Goal: Information Seeking & Learning: Learn about a topic

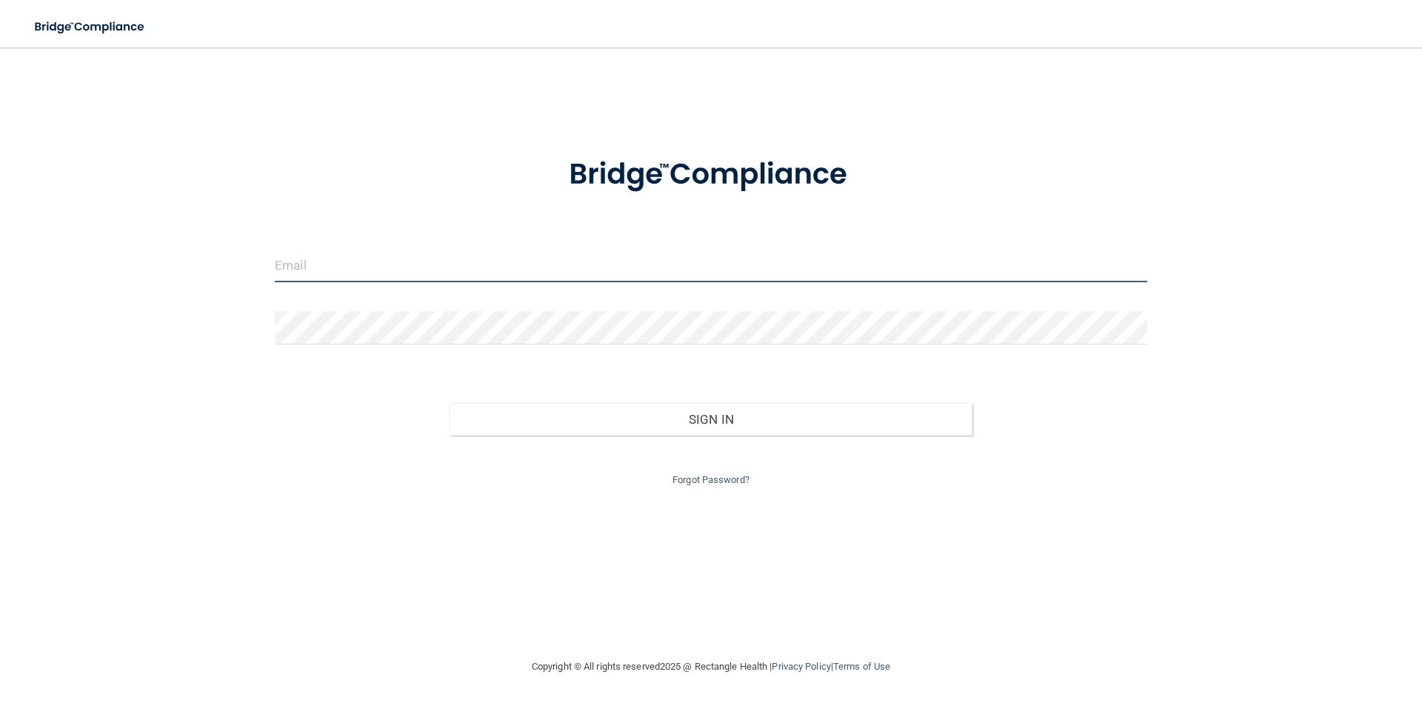
click at [416, 267] on input "email" at bounding box center [711, 265] width 872 height 33
type input "[EMAIL_ADDRESS][DOMAIN_NAME]"
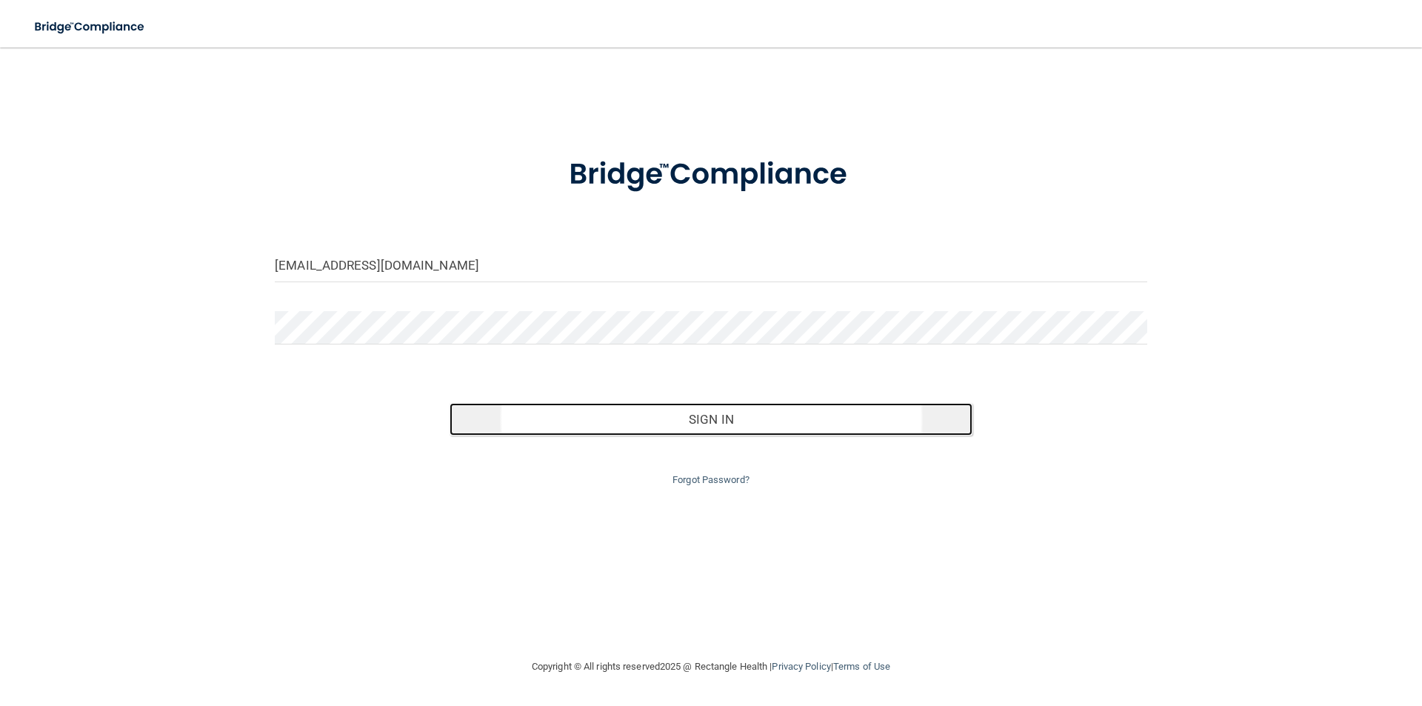
click at [535, 434] on button "Sign In" at bounding box center [711, 419] width 524 height 33
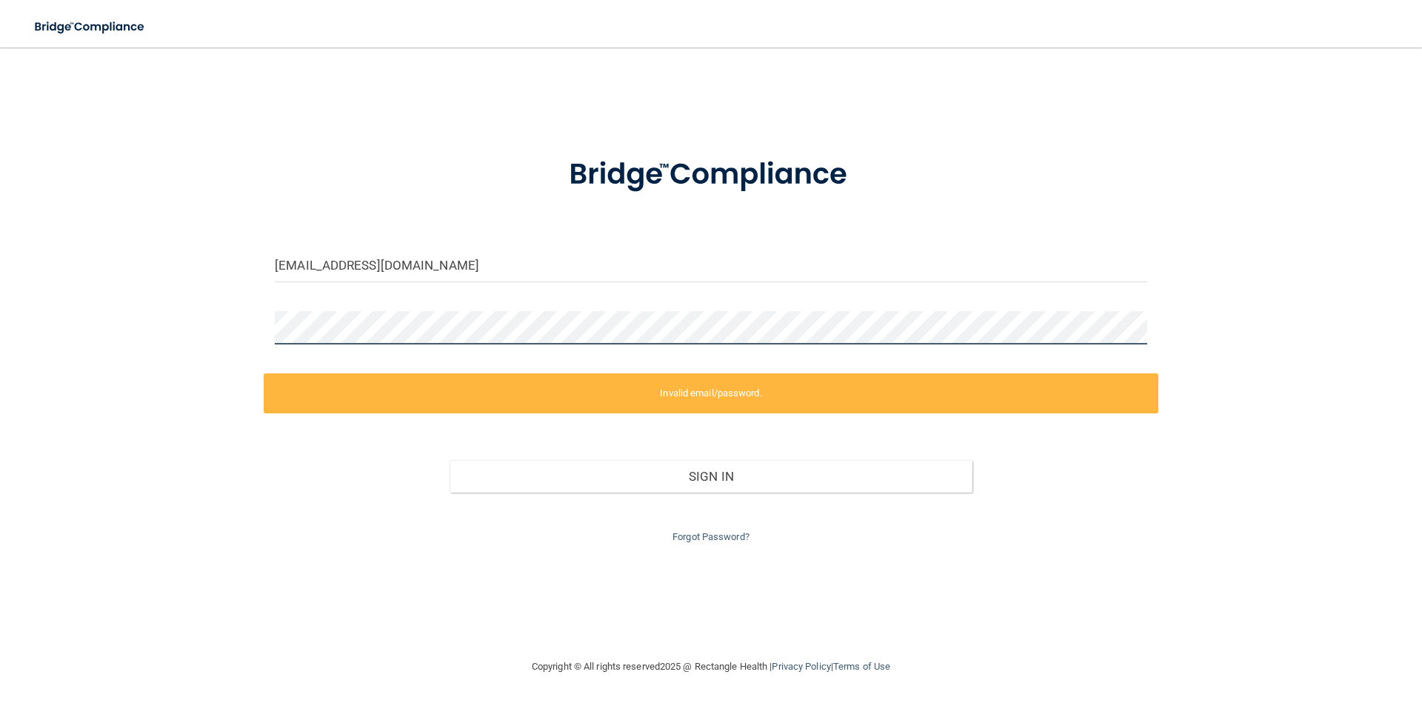
click at [146, 278] on div "eriana22@icloud.com Invalid email/password. You don't have permission to access…" at bounding box center [711, 352] width 1363 height 581
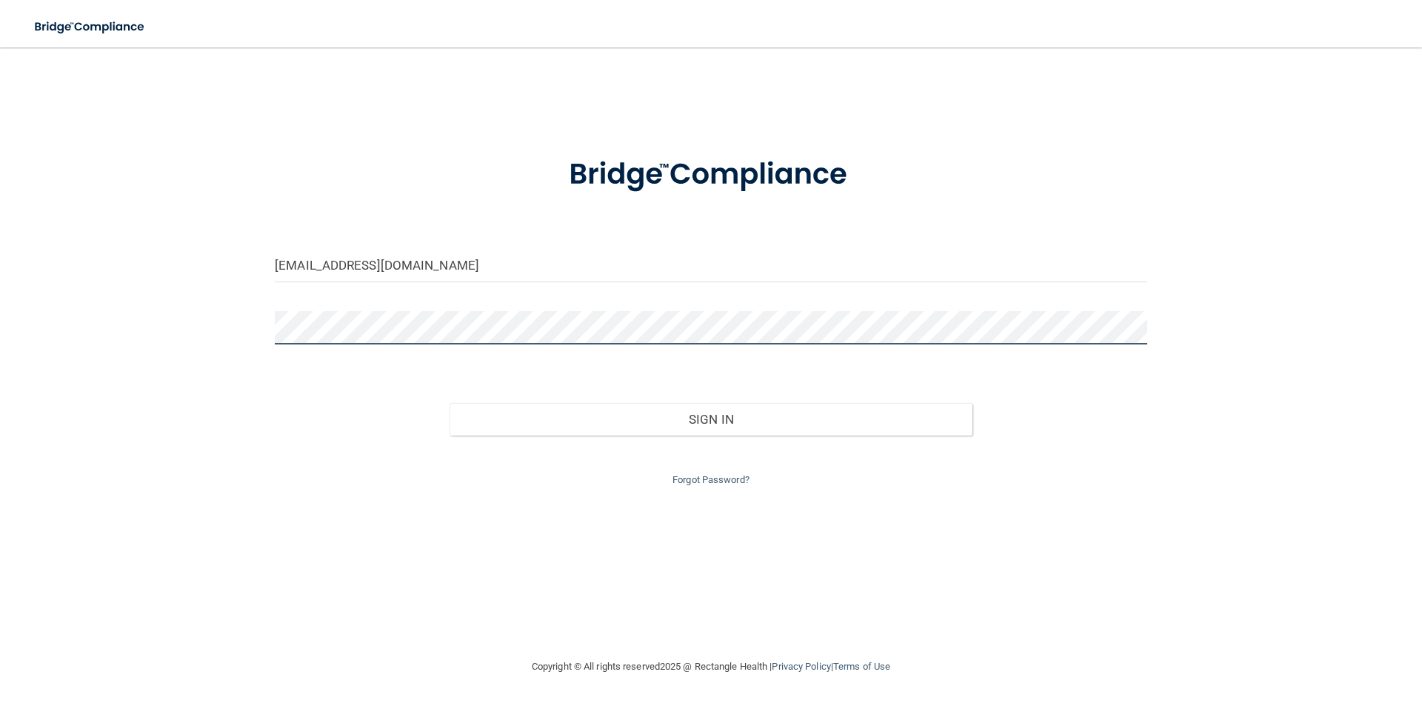
click at [449, 403] on button "Sign In" at bounding box center [711, 419] width 524 height 33
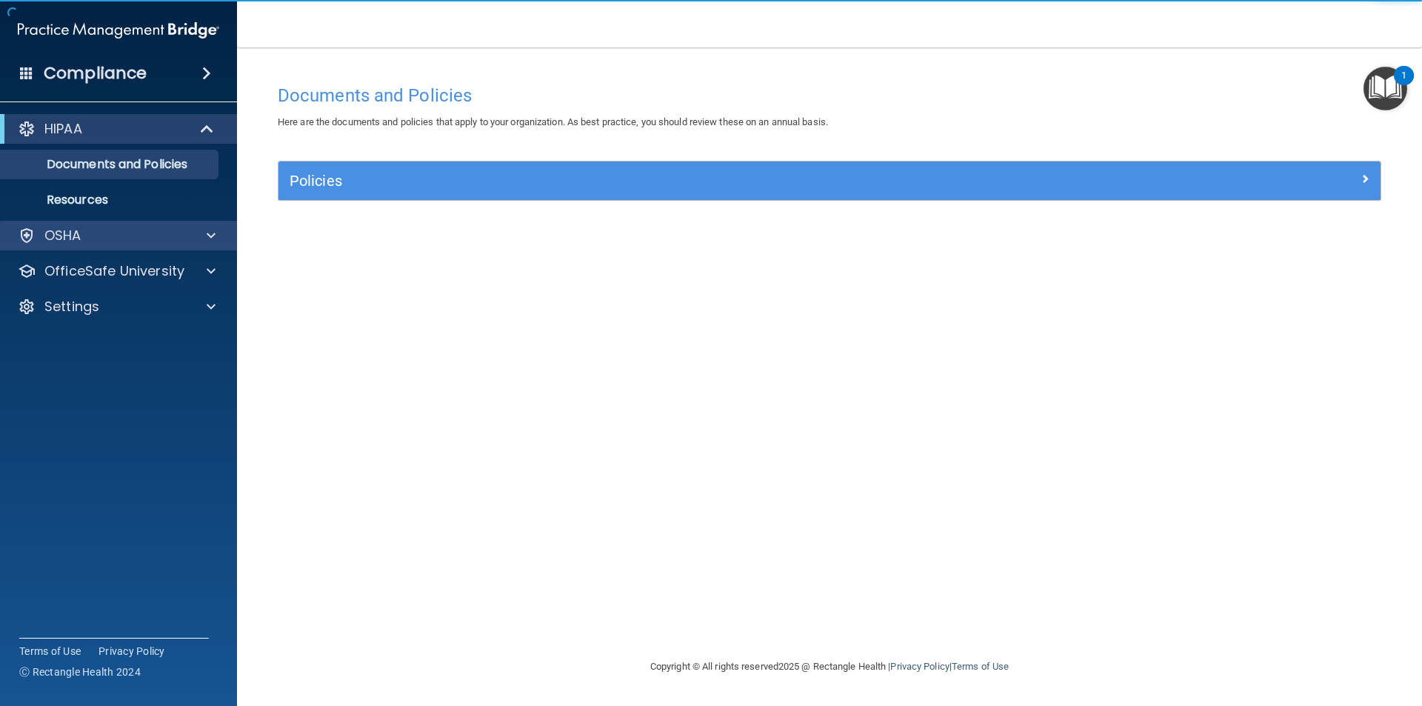
click at [65, 248] on div "OSHA" at bounding box center [119, 236] width 238 height 30
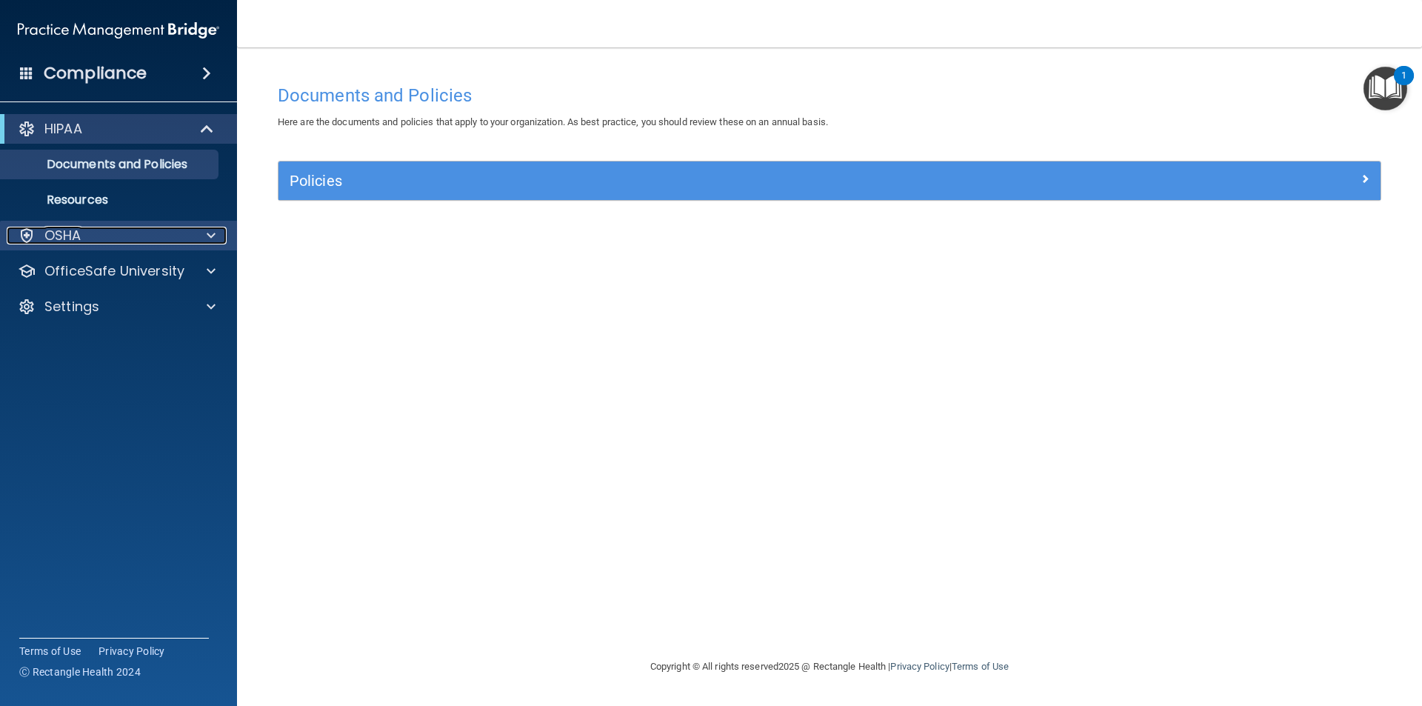
click at [84, 235] on div "OSHA" at bounding box center [99, 236] width 184 height 18
click at [109, 227] on div "OSHA" at bounding box center [99, 236] width 184 height 18
click at [1368, 82] on img "Open Resource Center, 1 new notification" at bounding box center [1385, 89] width 44 height 44
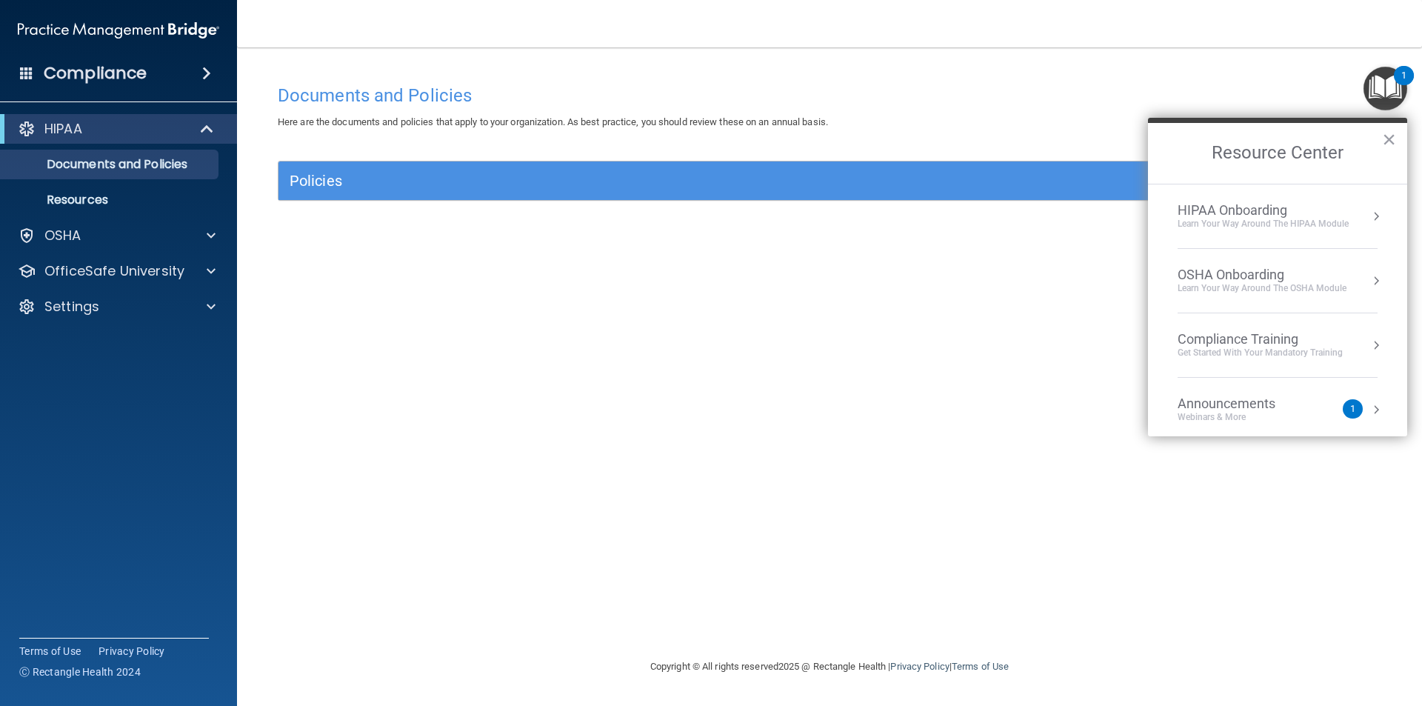
click at [1225, 272] on div "OSHA Onboarding" at bounding box center [1261, 275] width 169 height 16
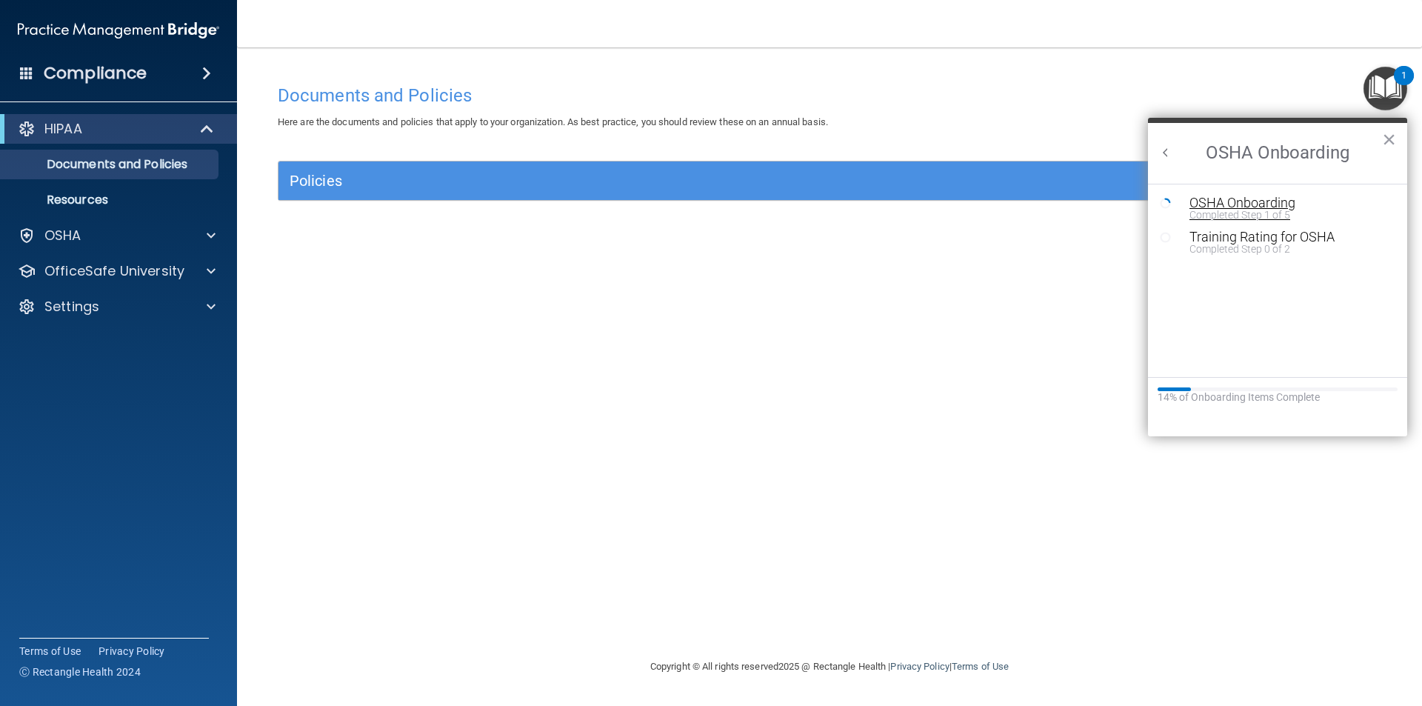
click at [1228, 210] on div "Completed Step 1 of 5" at bounding box center [1288, 215] width 198 height 10
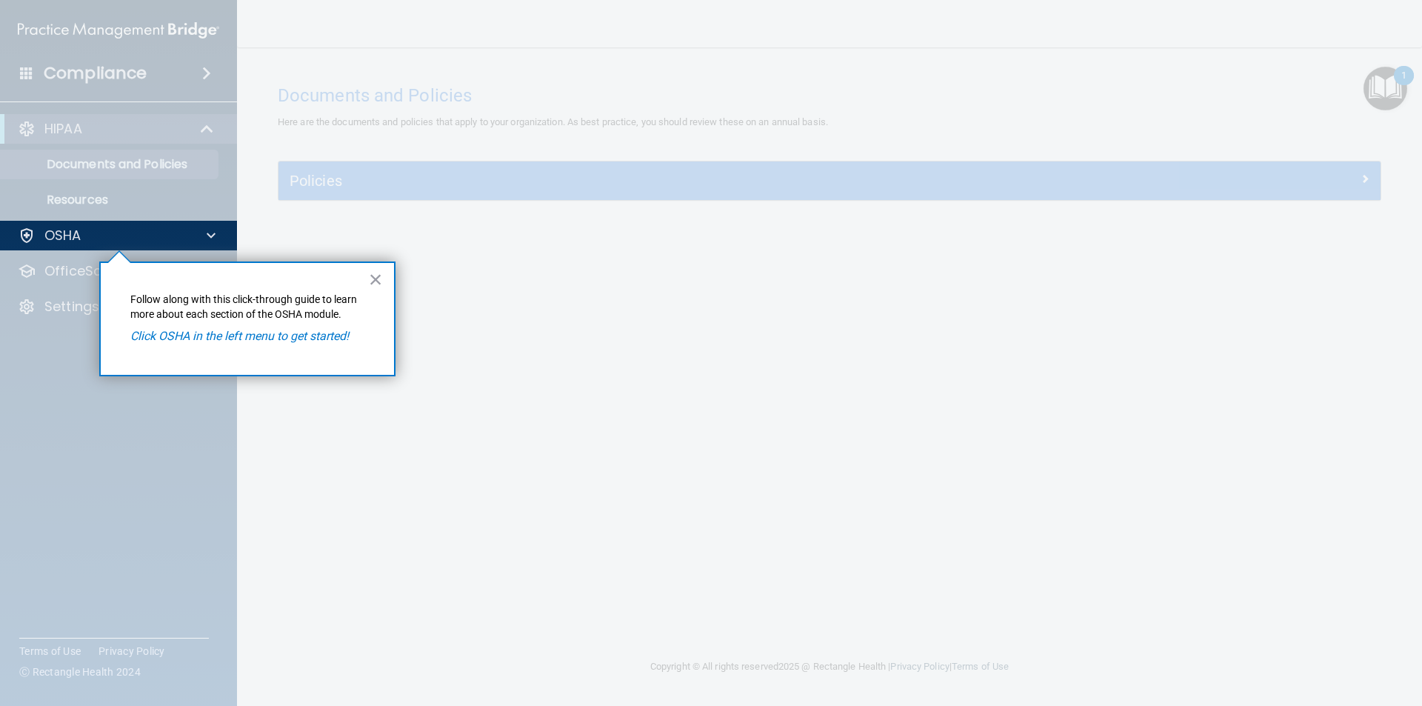
click at [301, 333] on em "Click OSHA in the left menu to get started!" at bounding box center [239, 336] width 218 height 14
click at [58, 239] on p "OSHA" at bounding box center [62, 236] width 37 height 18
drag, startPoint x: 78, startPoint y: 244, endPoint x: 139, endPoint y: 233, distance: 62.3
click at [139, 233] on div "OSHA" at bounding box center [99, 236] width 184 height 18
click at [67, 234] on p "OSHA" at bounding box center [62, 236] width 37 height 18
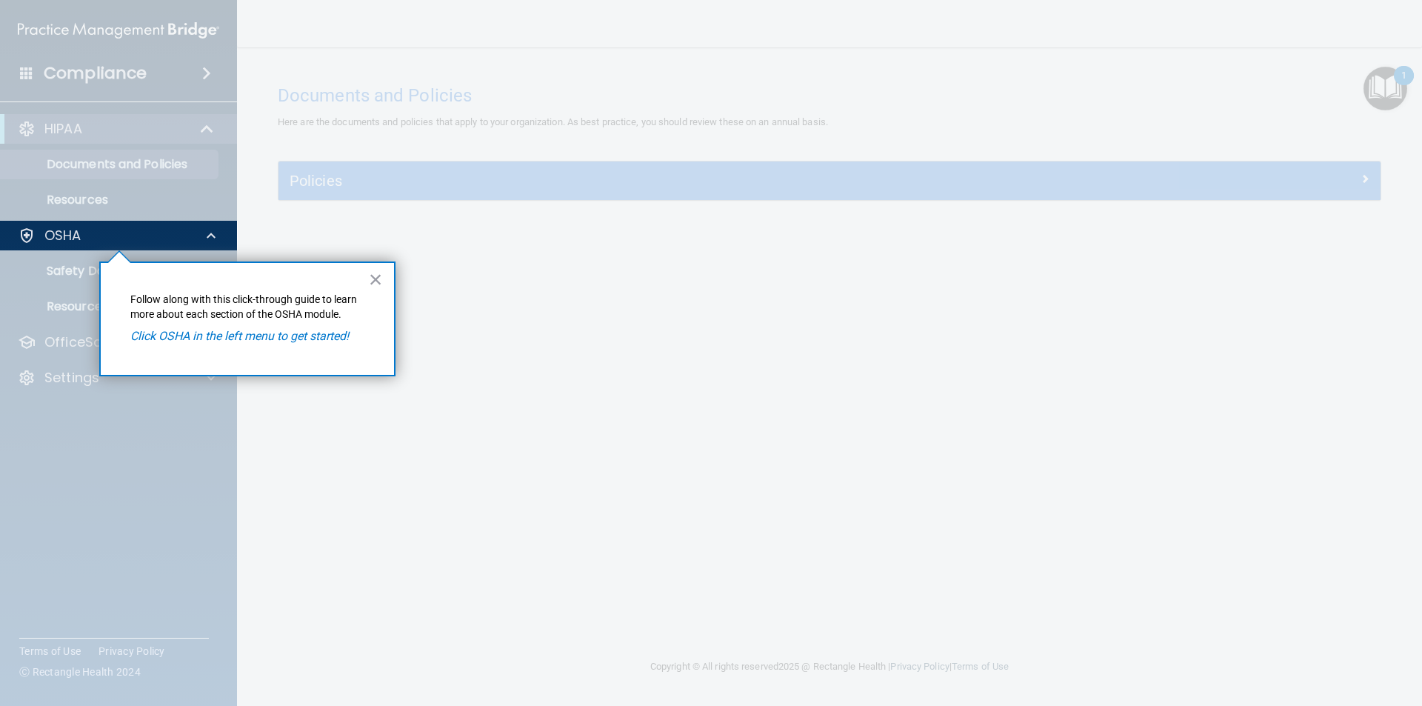
click at [247, 340] on em "Click OSHA in the left menu to get started!" at bounding box center [239, 336] width 218 height 14
drag, startPoint x: 50, startPoint y: 223, endPoint x: 0, endPoint y: 207, distance: 52.2
click at [47, 220] on body "Compliance HIPAA Documents and Policies Report an Incident Business Associates …" at bounding box center [711, 353] width 1422 height 706
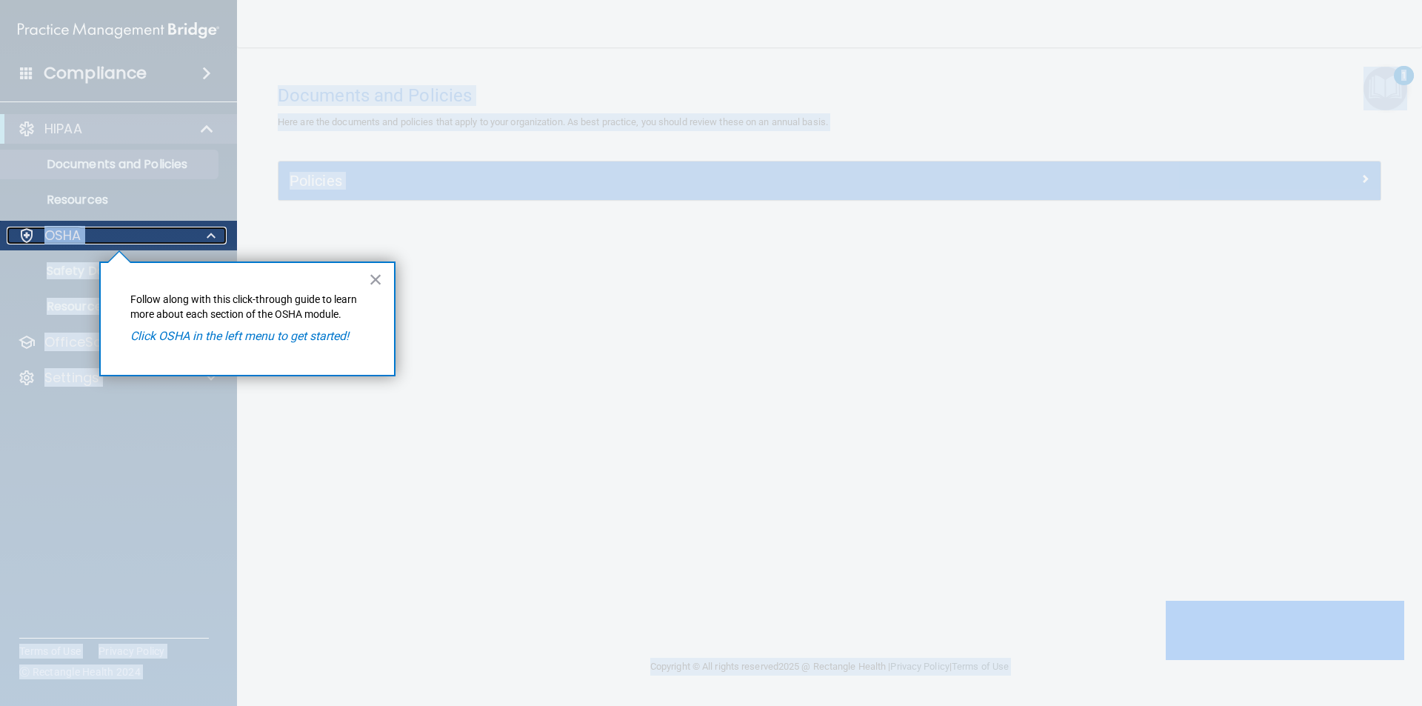
click at [35, 237] on div at bounding box center [27, 236] width 18 height 18
click at [377, 273] on button "×" at bounding box center [376, 279] width 14 height 24
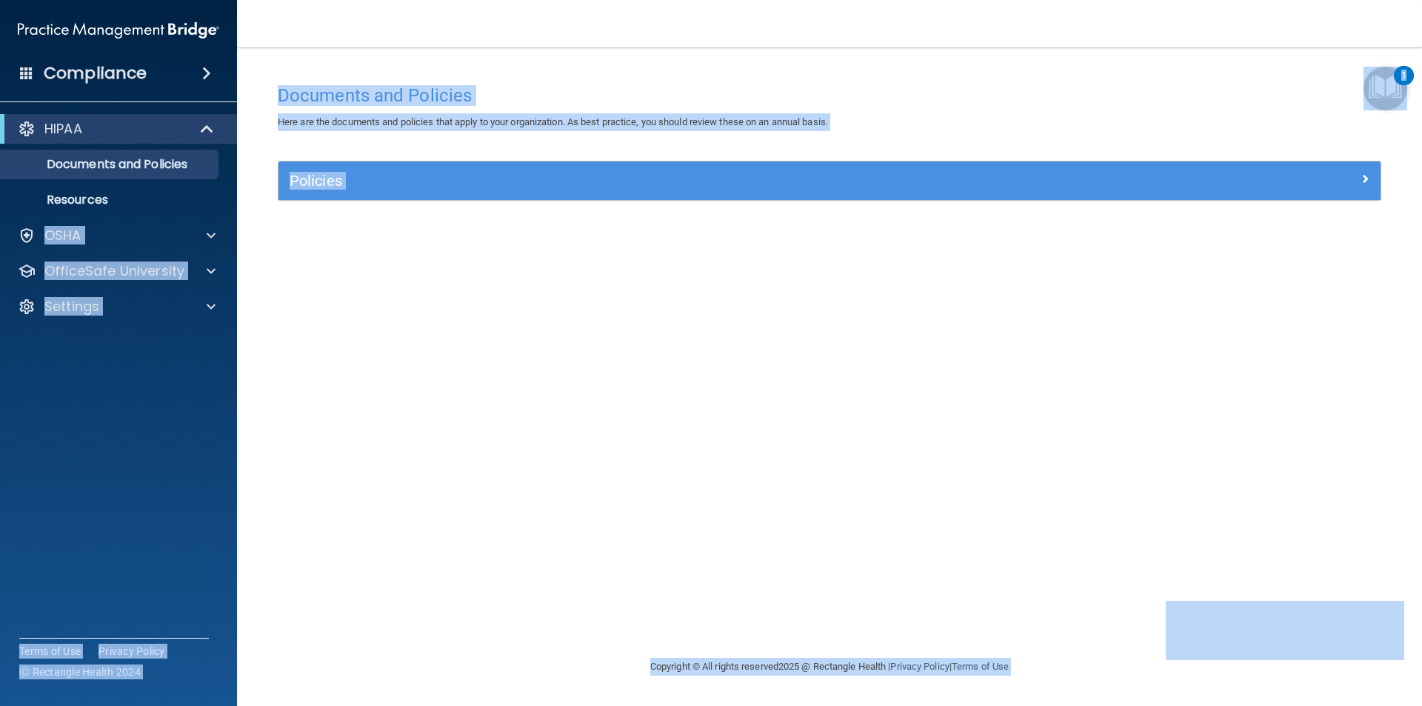
click at [320, 213] on div "Policies Select All (Unselect 0) Unselect All Print Selected (0) Acceptable Use…" at bounding box center [830, 189] width 1126 height 57
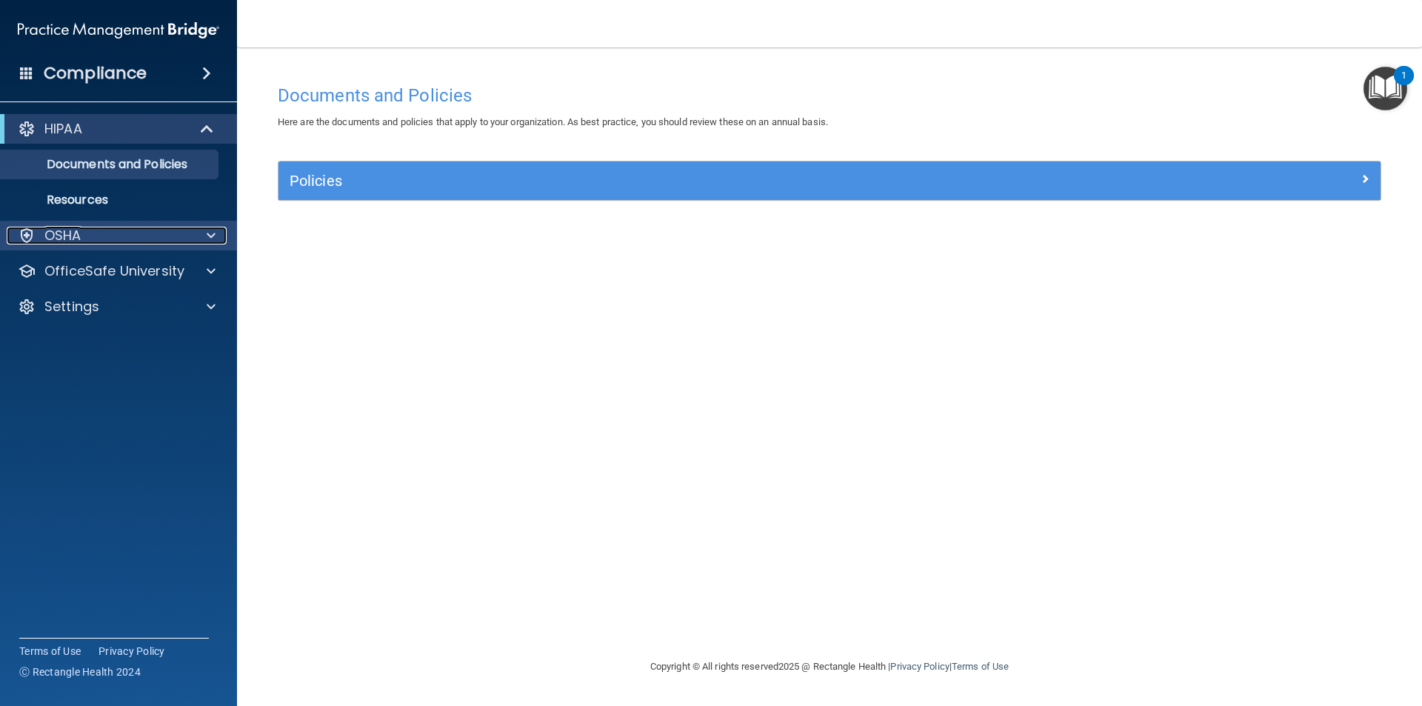
click at [105, 238] on div "OSHA" at bounding box center [99, 236] width 184 height 18
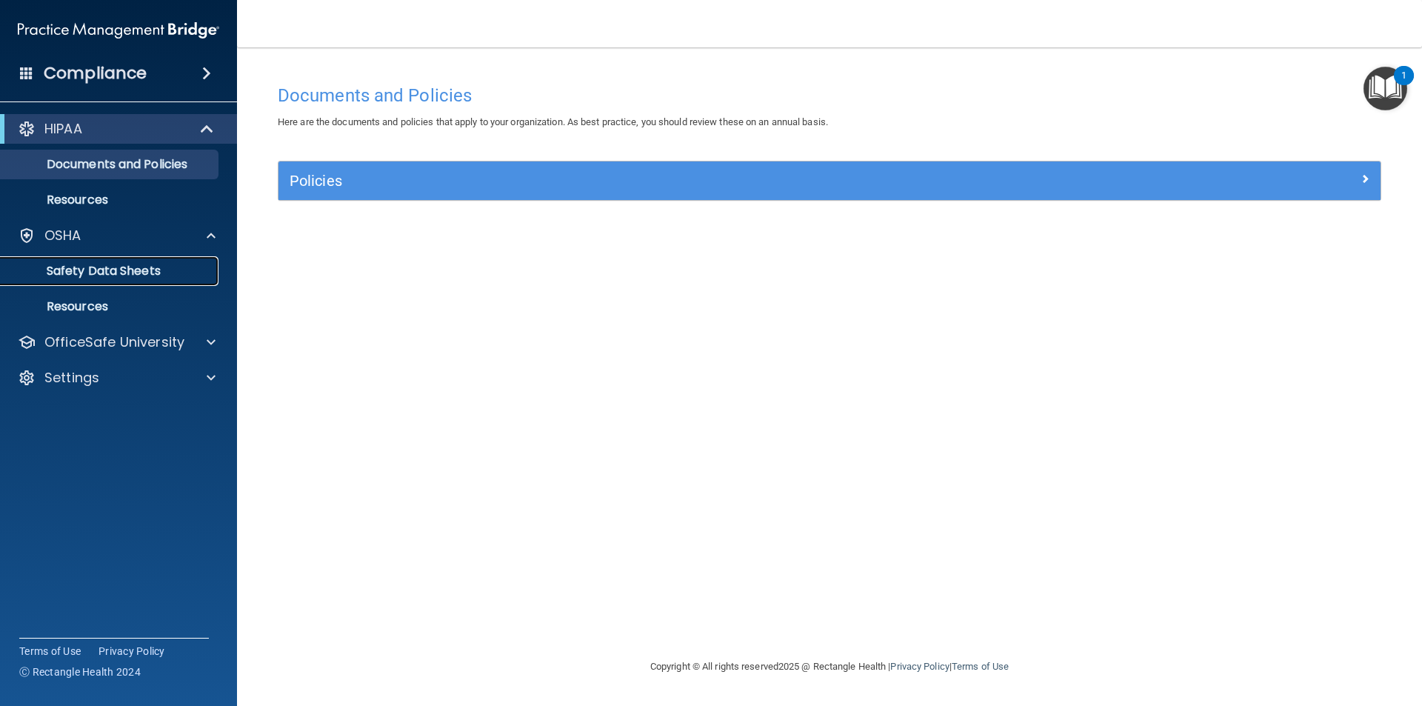
click at [124, 261] on link "Safety Data Sheets" at bounding box center [101, 271] width 233 height 30
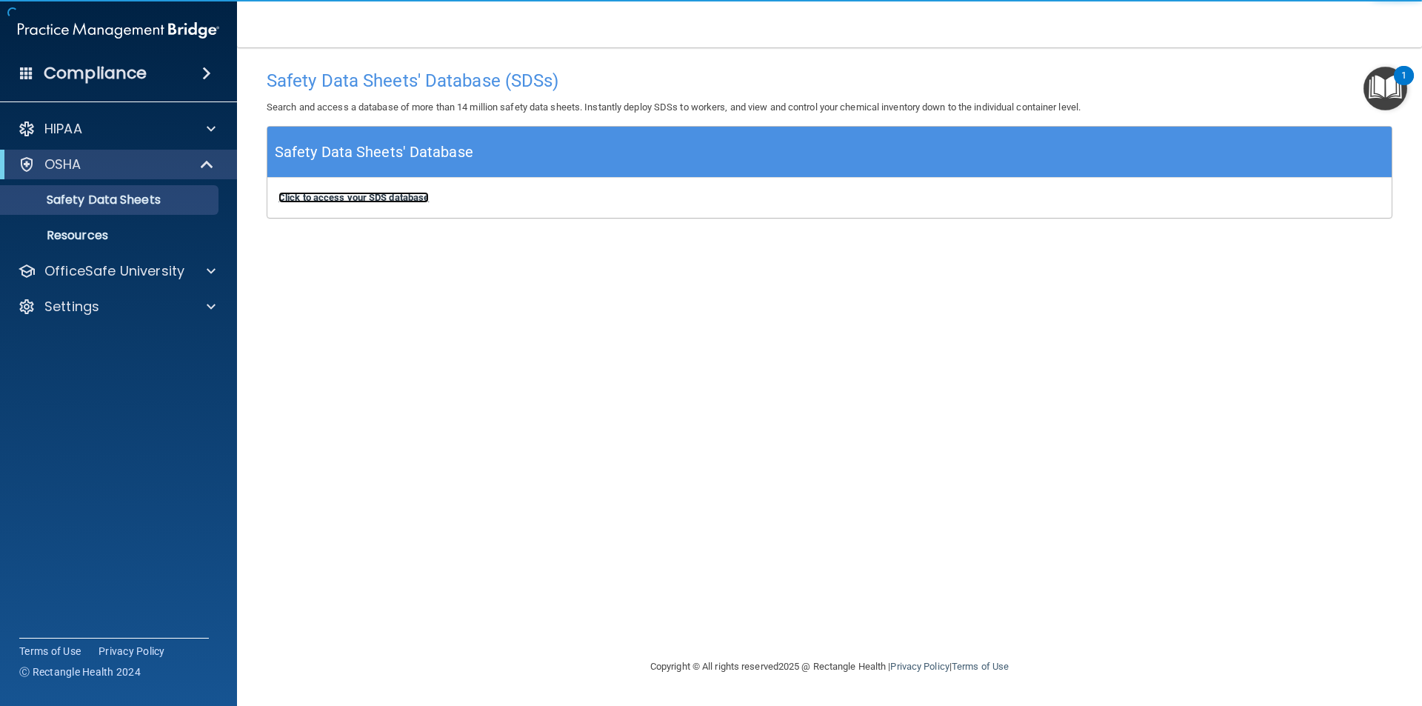
click at [377, 201] on b "Click to access your SDS database" at bounding box center [353, 197] width 150 height 11
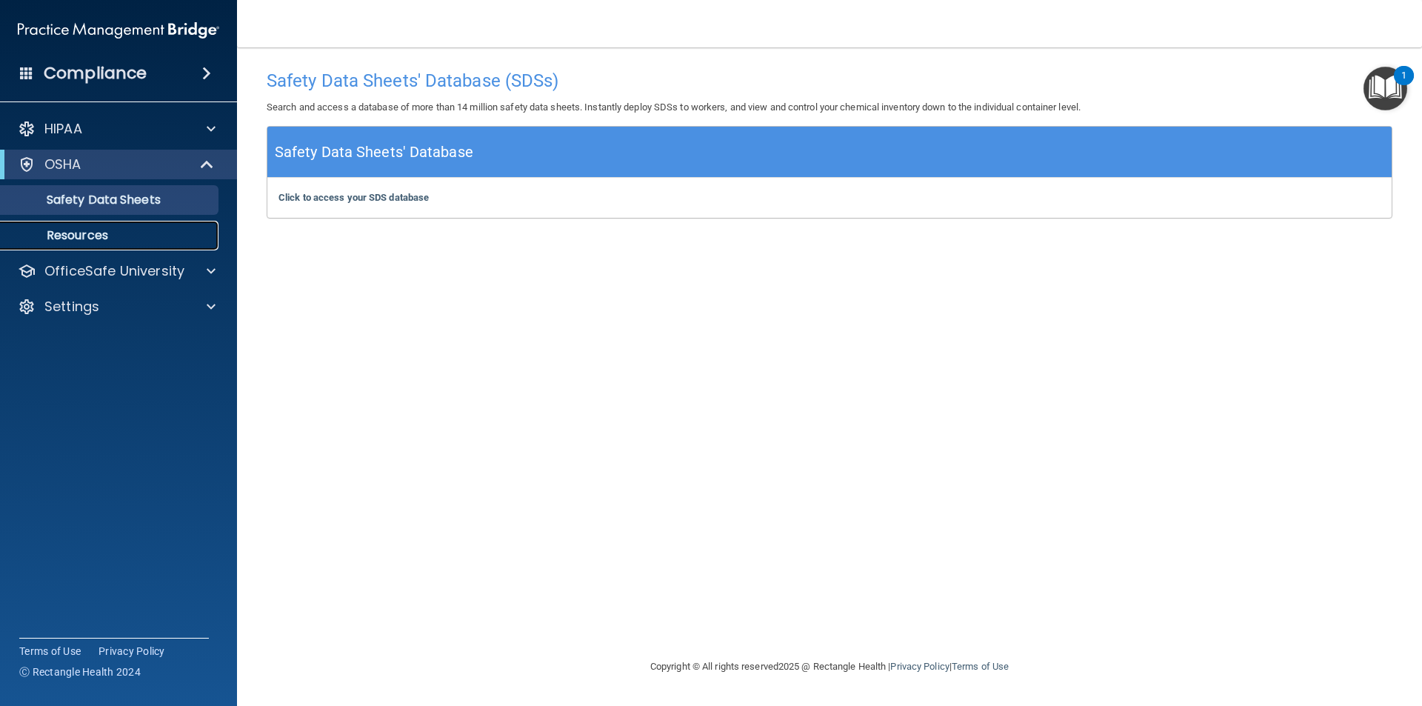
click at [117, 223] on link "Resources" at bounding box center [101, 236] width 233 height 30
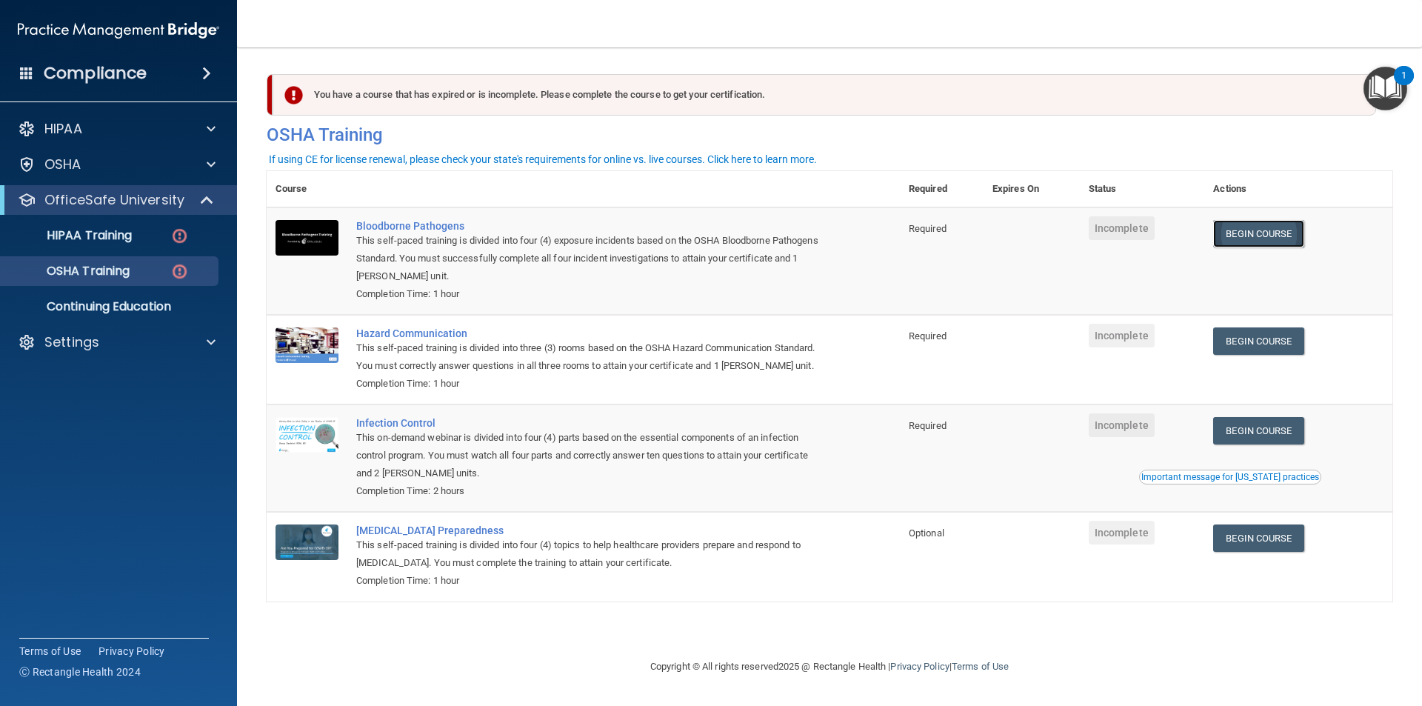
click at [1251, 232] on link "Begin Course" at bounding box center [1258, 233] width 90 height 27
click at [1241, 342] on link "Begin Course" at bounding box center [1258, 340] width 90 height 27
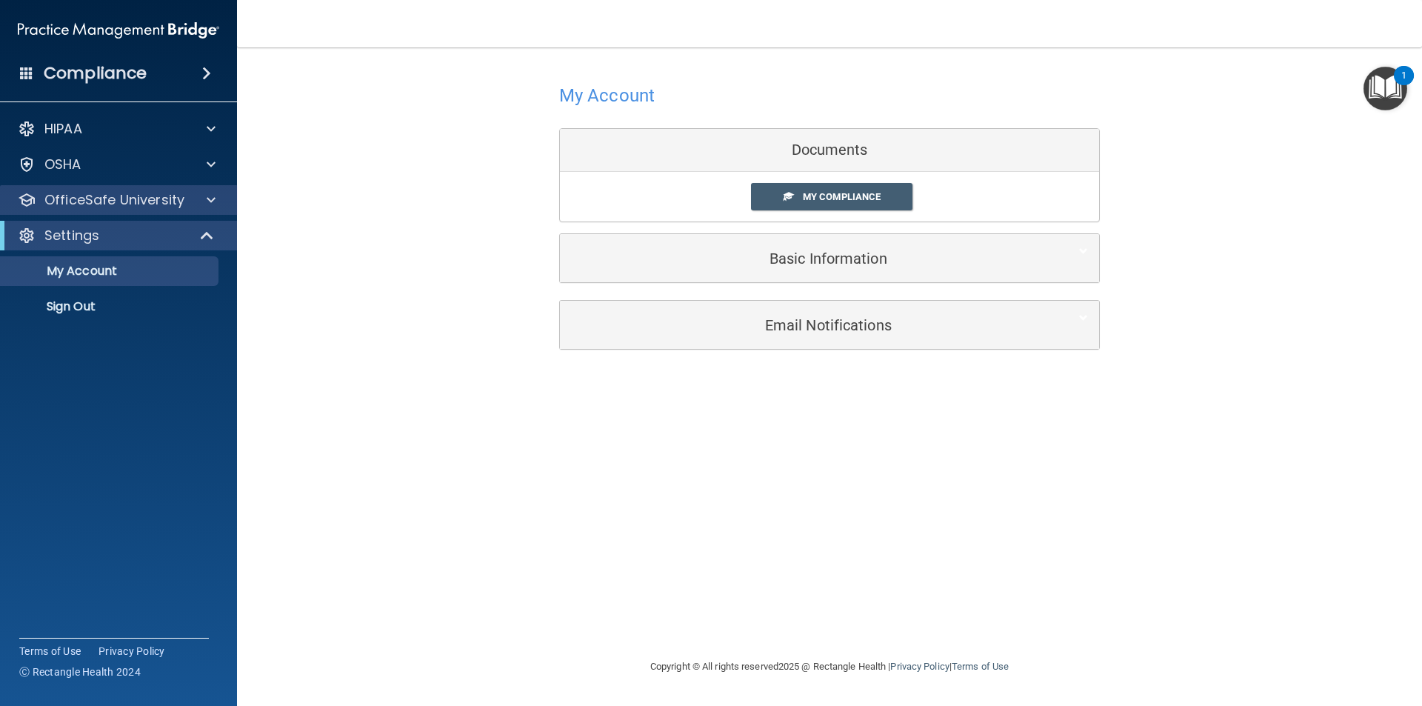
click at [118, 209] on div "OfficeSafe University" at bounding box center [119, 200] width 238 height 30
click at [210, 210] on div "OfficeSafe University" at bounding box center [119, 200] width 238 height 30
click at [153, 202] on p "OfficeSafe University" at bounding box center [114, 200] width 140 height 18
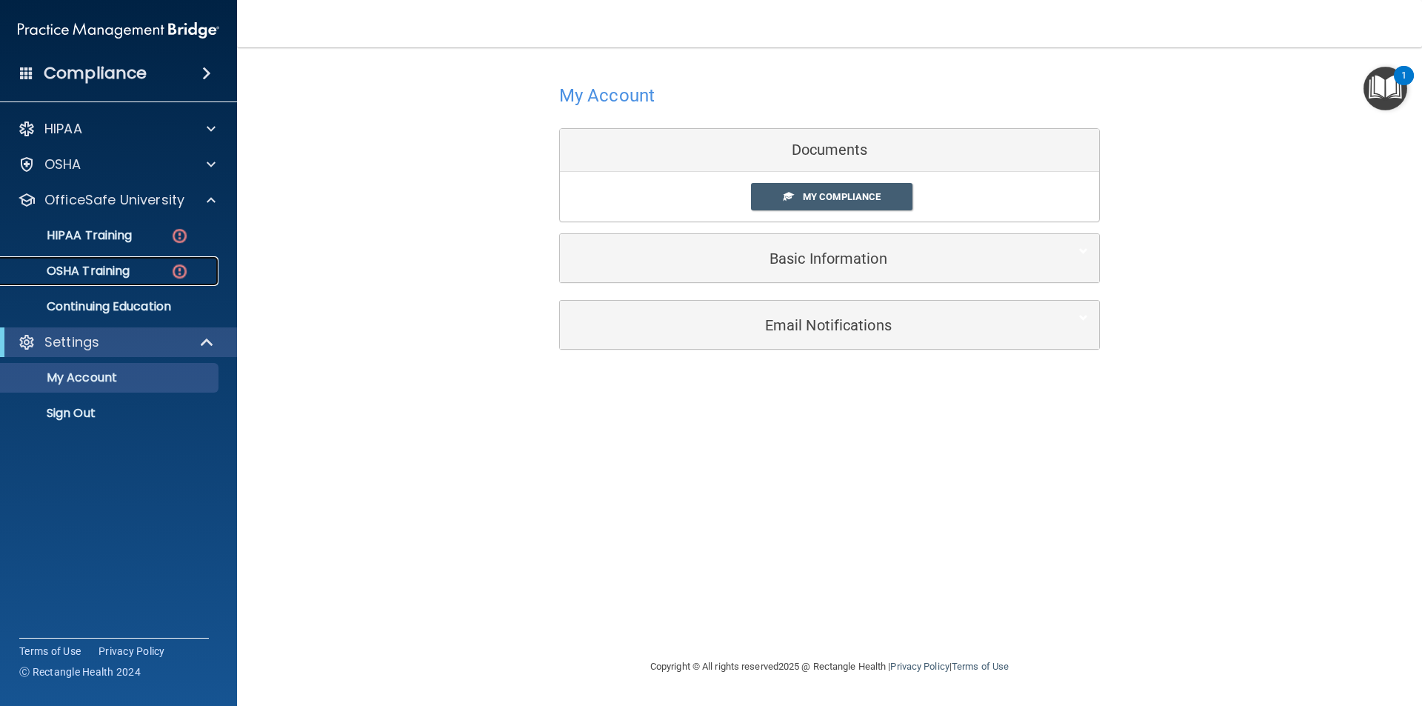
click at [98, 269] on p "OSHA Training" at bounding box center [70, 271] width 120 height 15
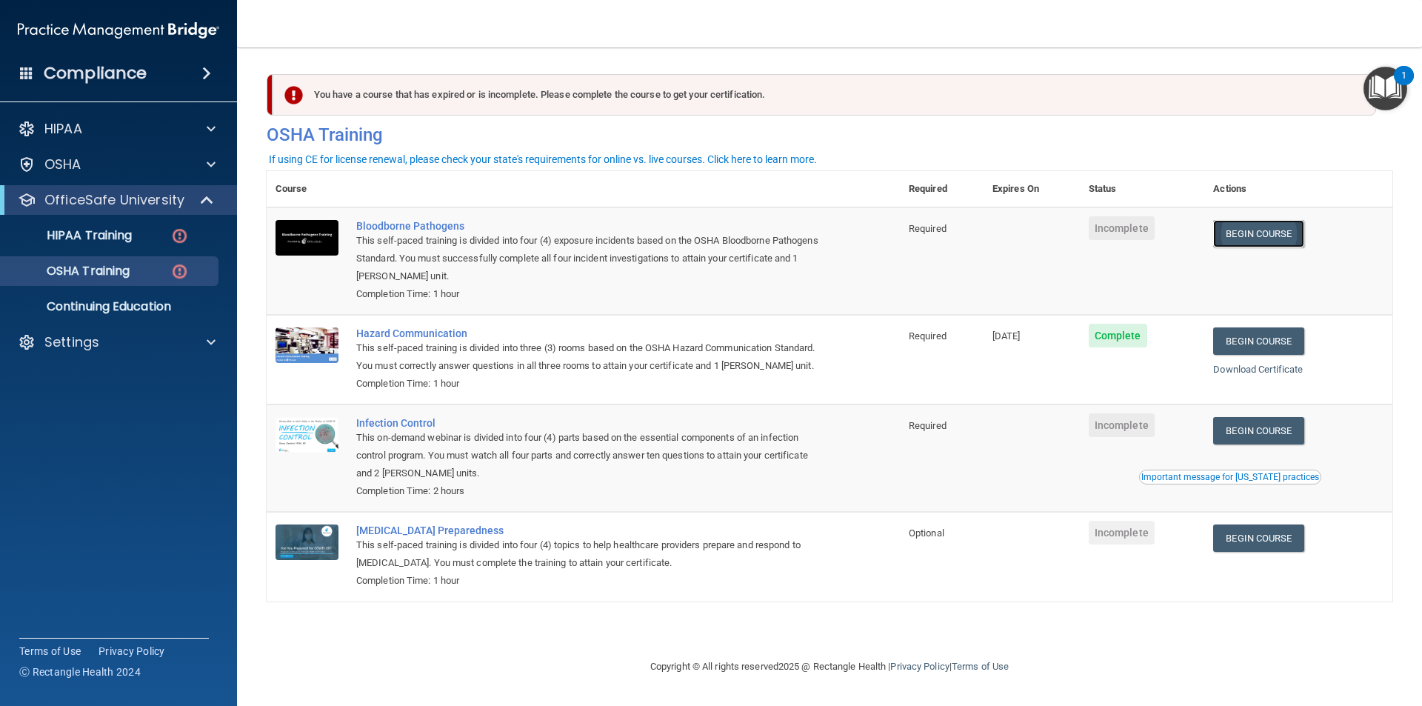
click at [1294, 241] on link "Begin Course" at bounding box center [1258, 233] width 90 height 27
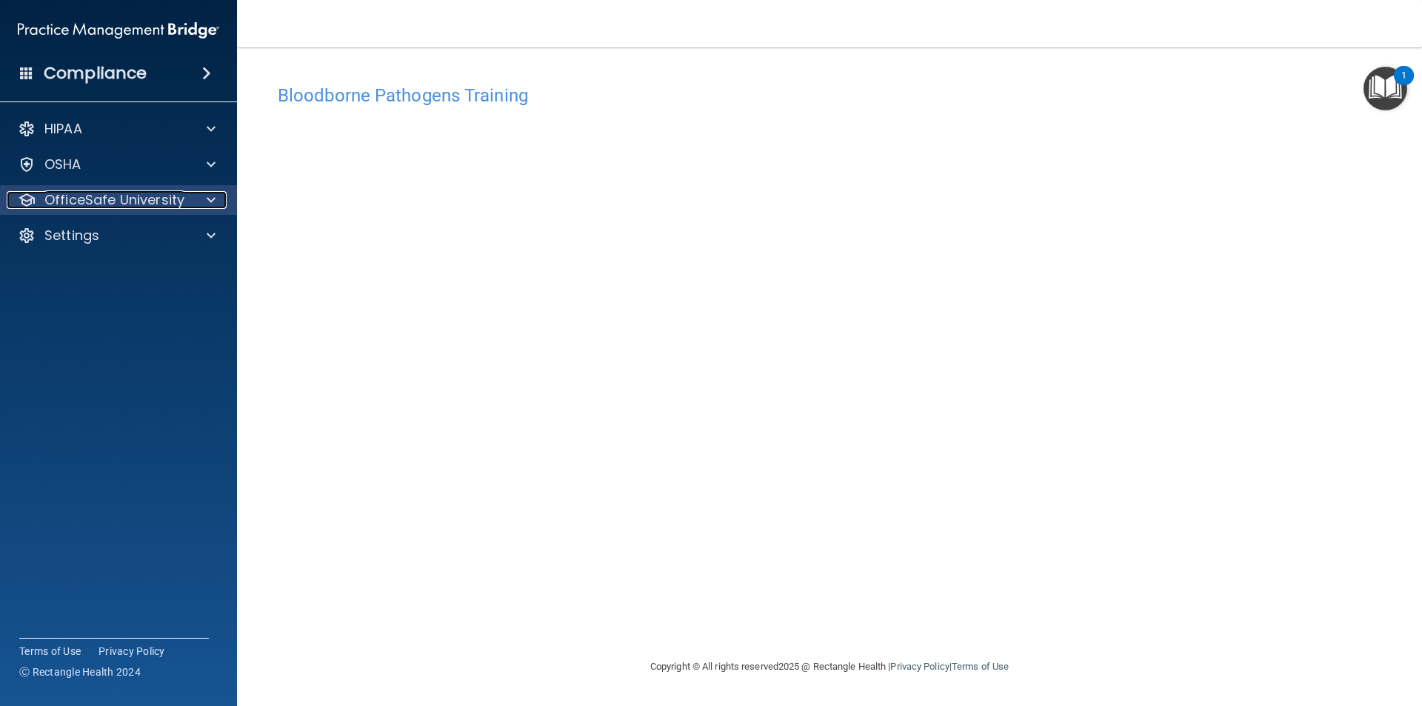
click at [125, 191] on p "OfficeSafe University" at bounding box center [114, 200] width 140 height 18
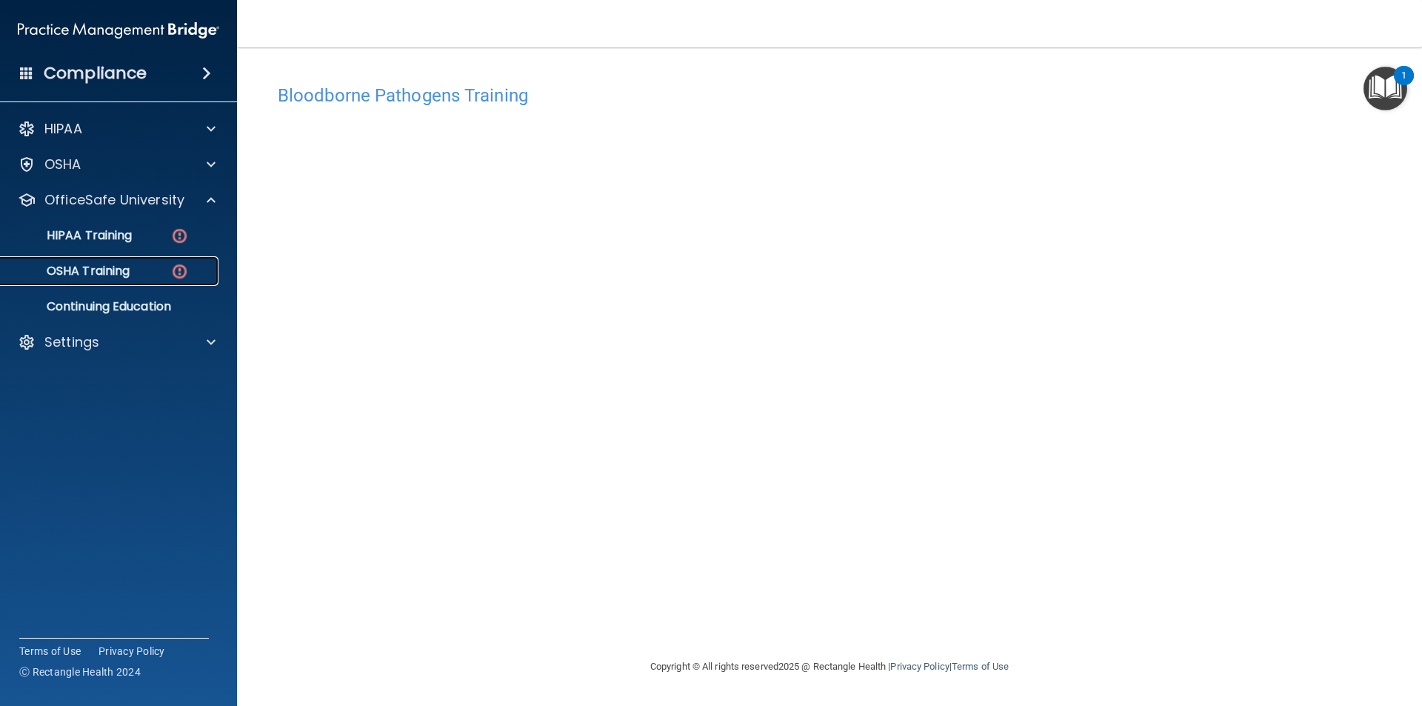
click at [146, 268] on div "OSHA Training" at bounding box center [111, 271] width 202 height 15
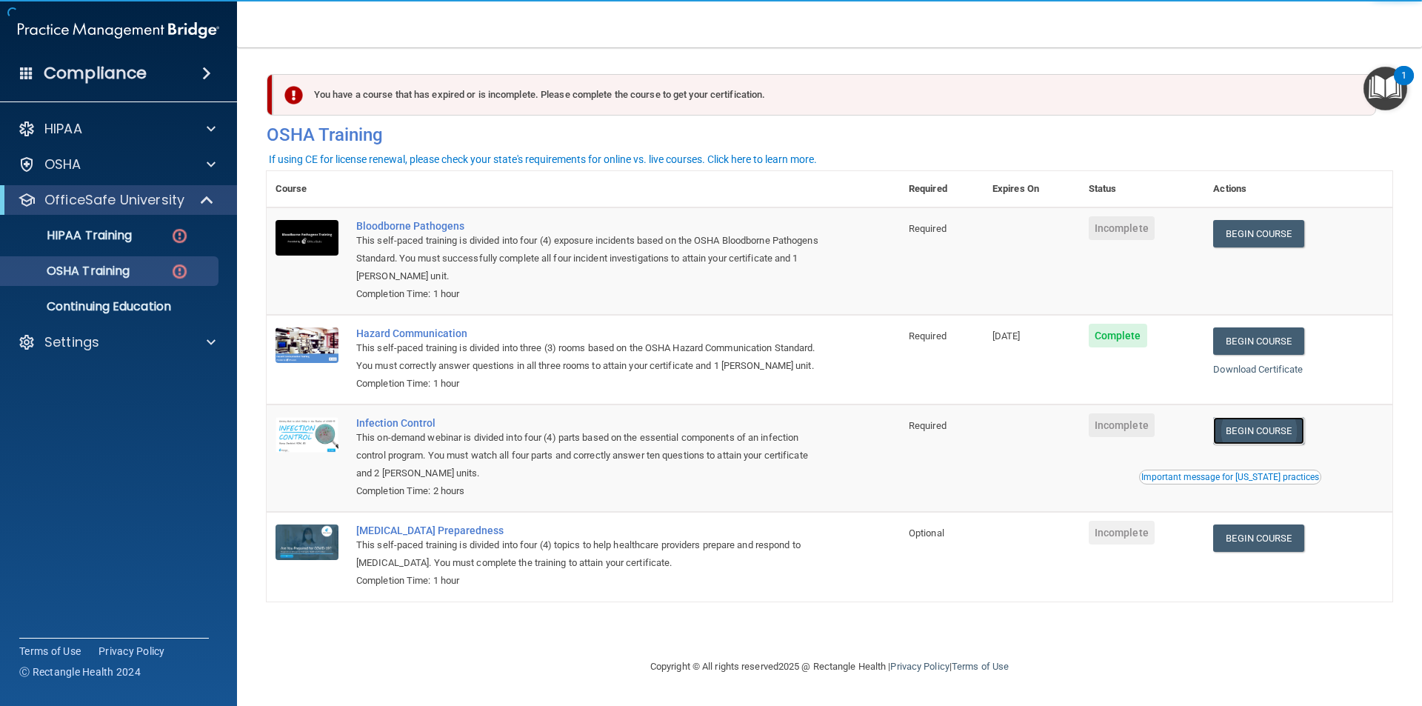
click at [1263, 431] on link "Begin Course" at bounding box center [1258, 430] width 90 height 27
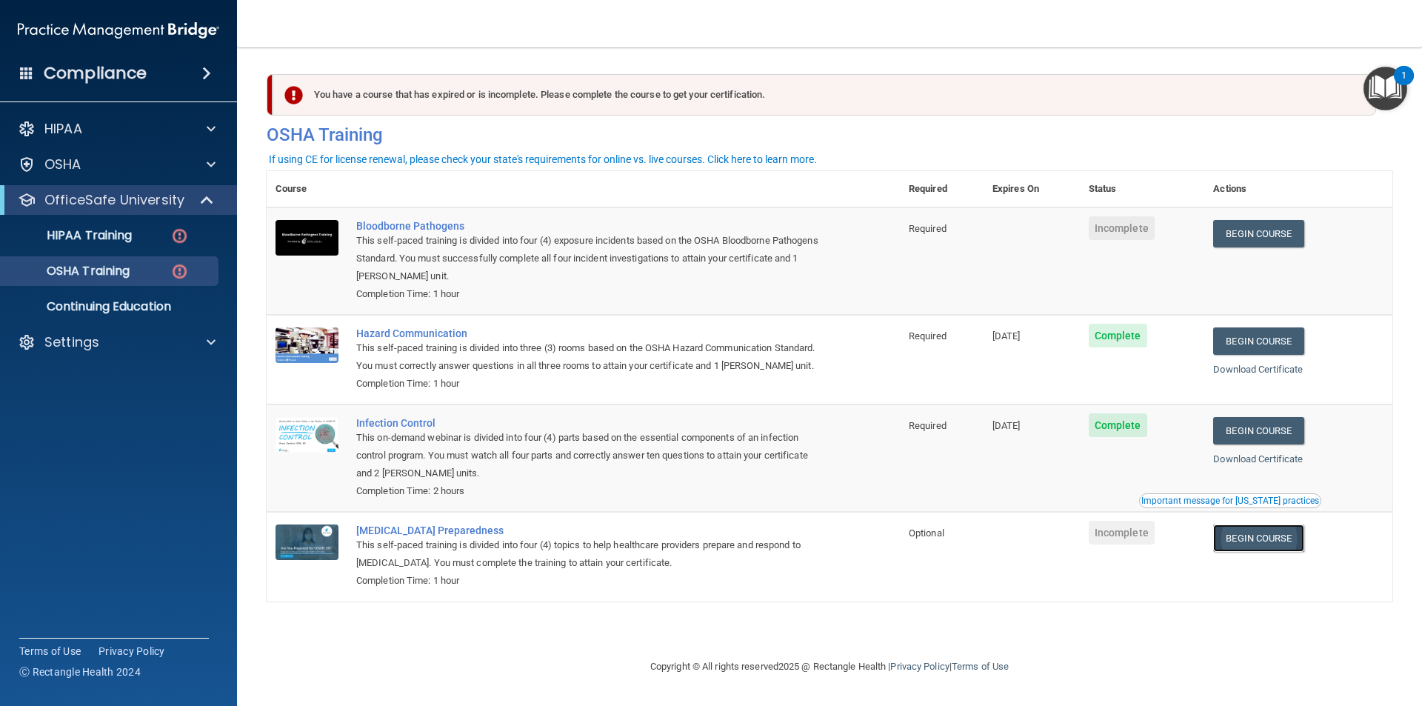
click at [1274, 543] on link "Begin Course" at bounding box center [1258, 537] width 90 height 27
click at [1268, 235] on link "Begin Course" at bounding box center [1258, 233] width 90 height 27
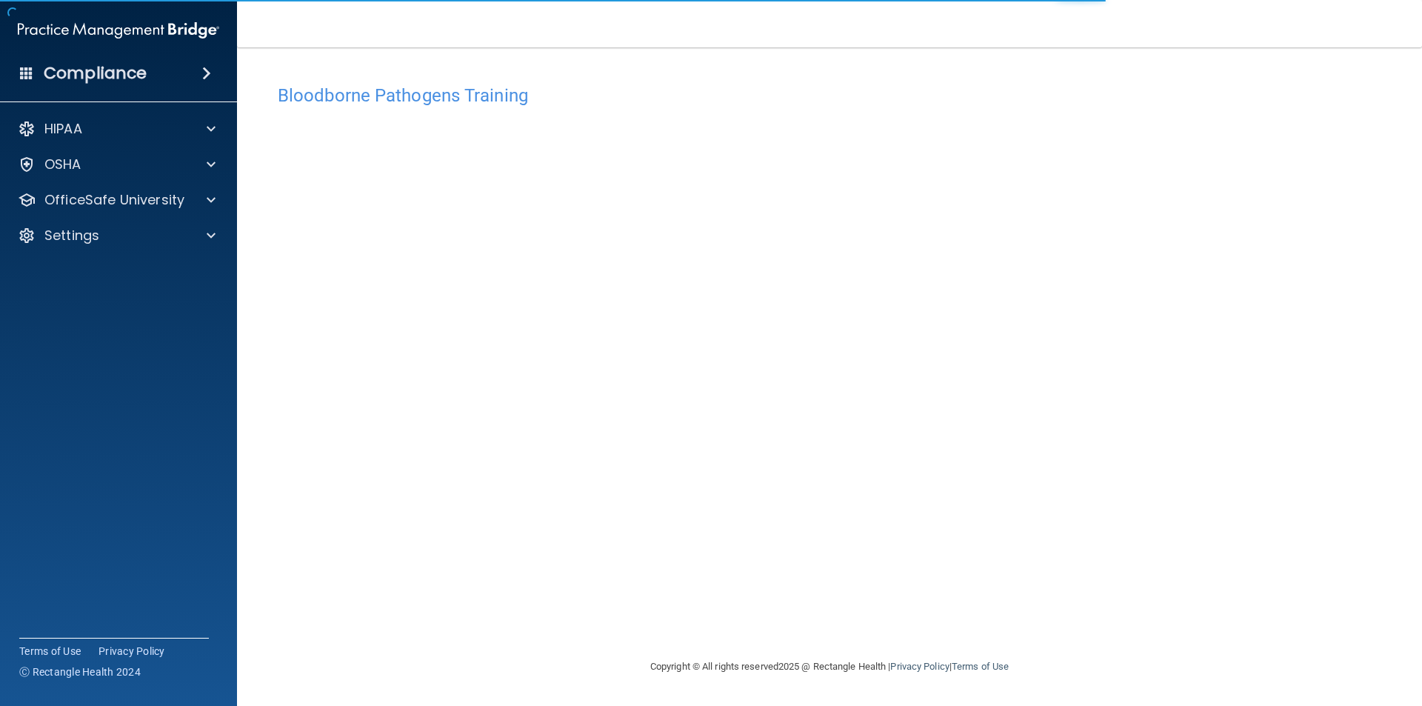
click at [238, 197] on main "Bloodborne Pathogens Training This course doesn’t expire until . Are you sure y…" at bounding box center [829, 376] width 1185 height 658
click at [218, 196] on div at bounding box center [208, 200] width 37 height 18
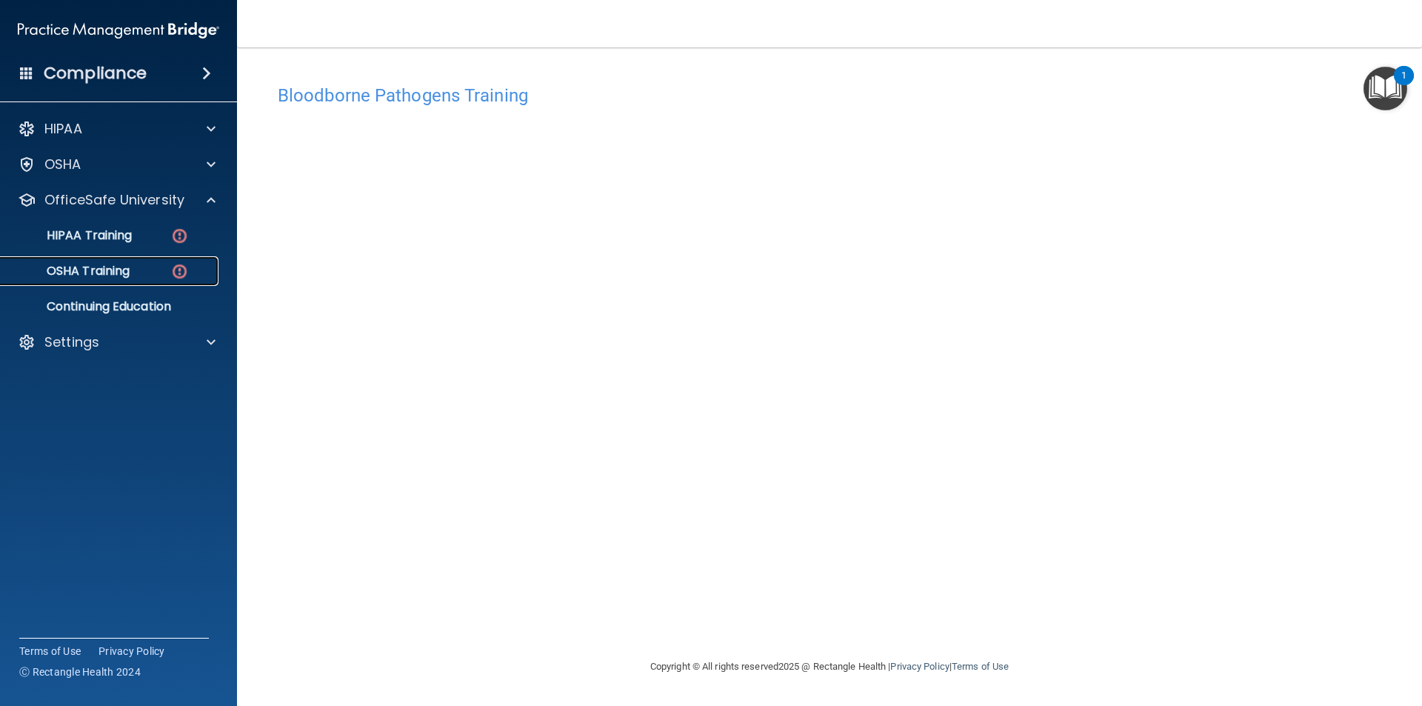
click at [138, 263] on link "OSHA Training" at bounding box center [101, 271] width 233 height 30
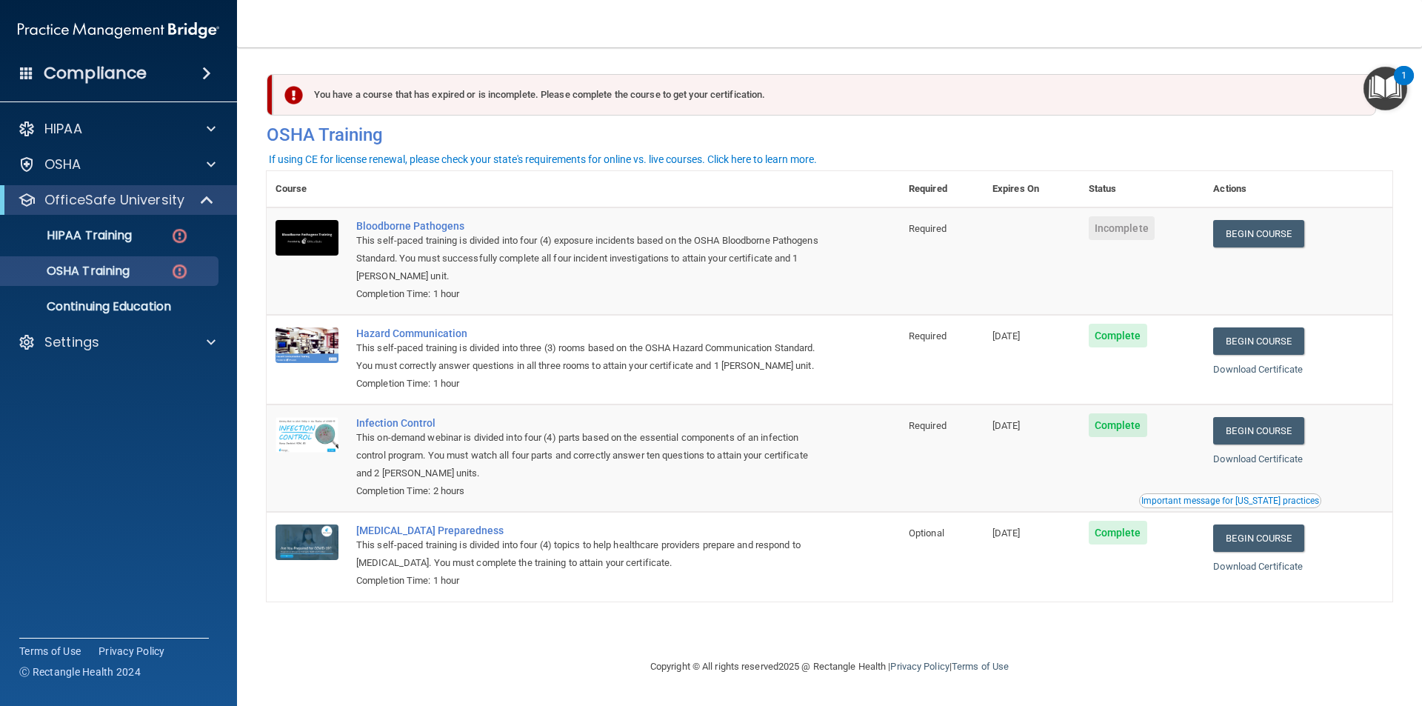
click at [958, 237] on td "Required" at bounding box center [942, 260] width 84 height 107
click at [1138, 230] on span "Incomplete" at bounding box center [1122, 228] width 66 height 24
click at [1248, 230] on link "Begin Course" at bounding box center [1258, 233] width 90 height 27
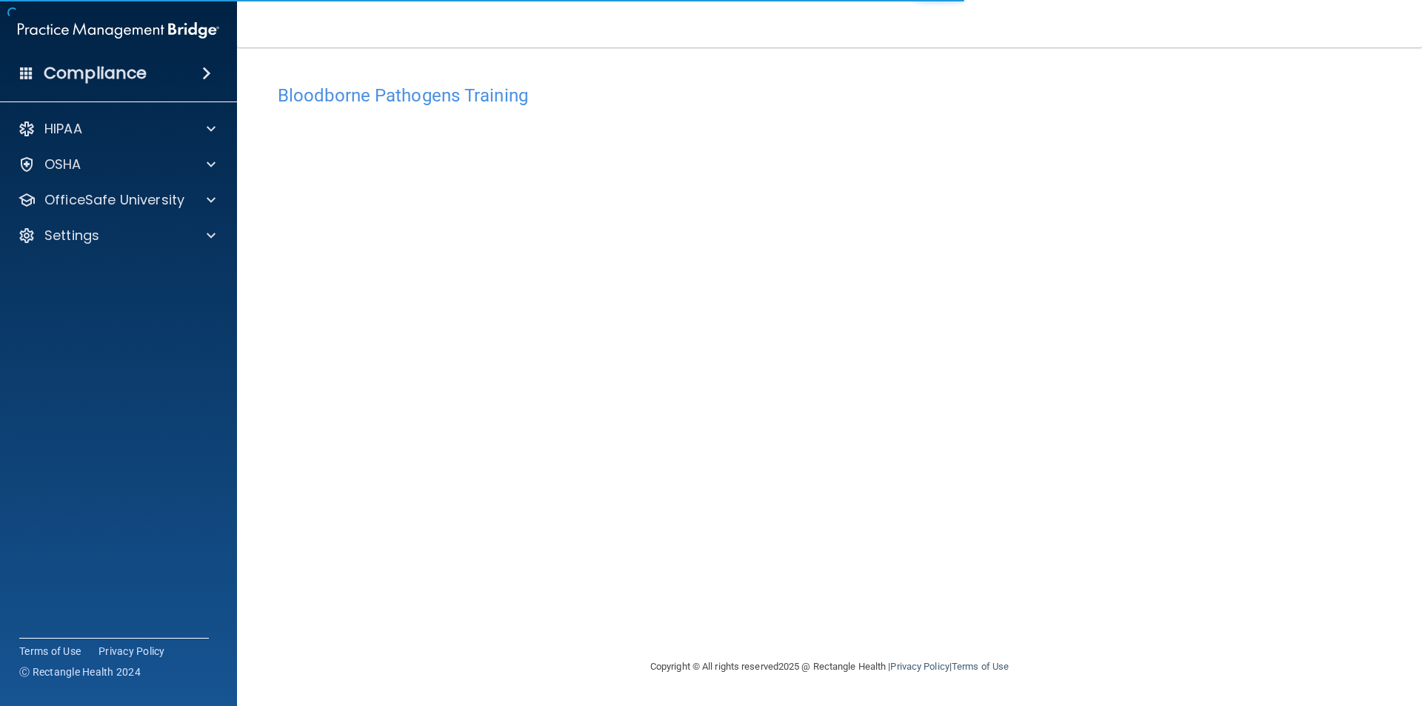
click at [441, 90] on h4 "Bloodborne Pathogens Training" at bounding box center [829, 95] width 1103 height 19
